Goal: Understand process/instructions

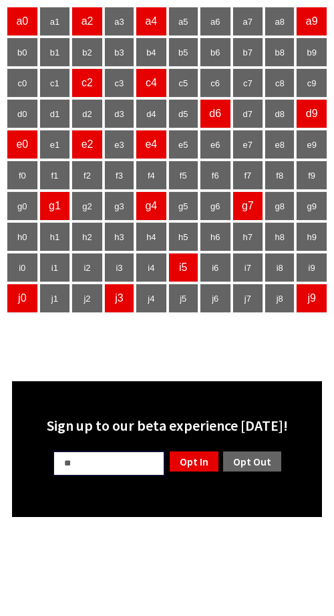
type input "**"
click at [263, 461] on link "Opt Out" at bounding box center [252, 461] width 61 height 23
